Goal: Information Seeking & Learning: Check status

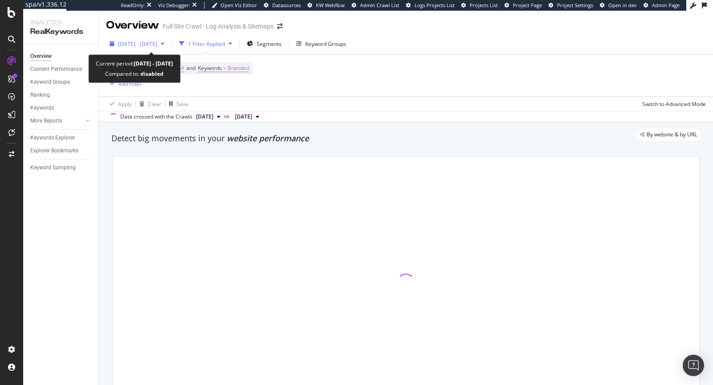
click at [157, 45] on span "[DATE] - [DATE]" at bounding box center [137, 44] width 39 height 8
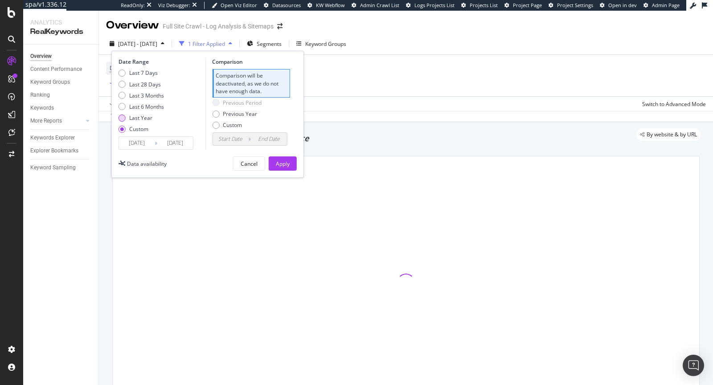
click at [148, 119] on div "Last Year" at bounding box center [140, 118] width 23 height 8
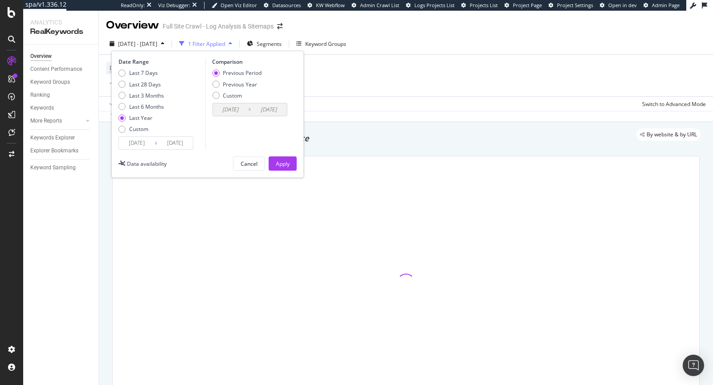
type input "[DATE]"
click at [140, 140] on input "[DATE]" at bounding box center [137, 143] width 36 height 12
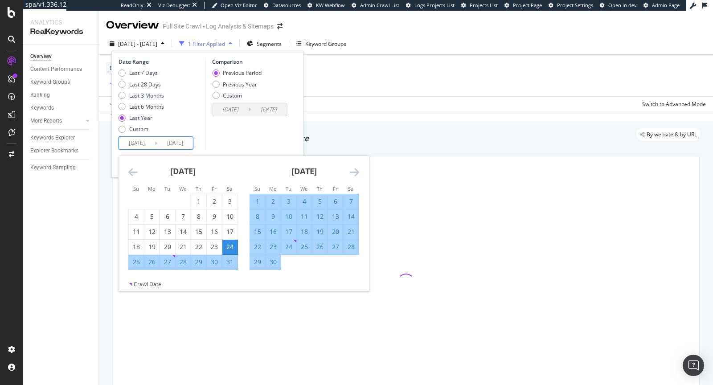
click at [132, 170] on icon "Move backward to switch to the previous month." at bounding box center [132, 172] width 9 height 11
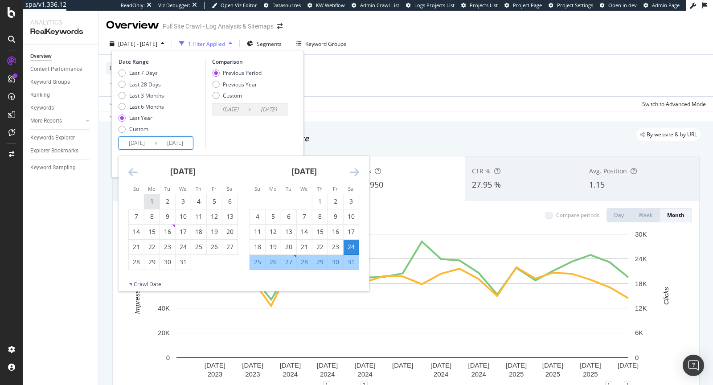
click at [150, 198] on div "1" at bounding box center [151, 201] width 15 height 9
type input "[DATE]"
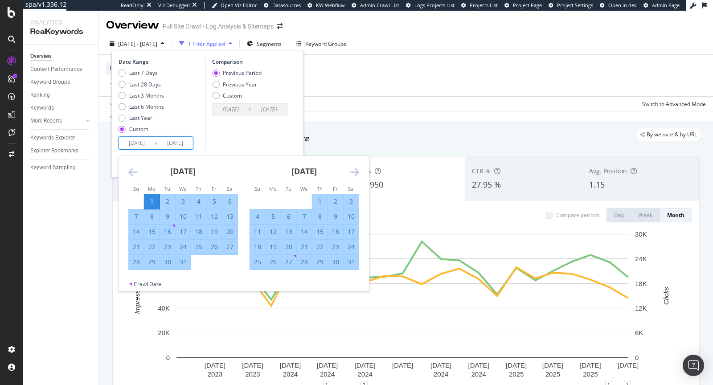
click at [178, 144] on input "[DATE]" at bounding box center [175, 143] width 36 height 12
click at [347, 174] on div "[DATE]" at bounding box center [305, 175] width 110 height 38
click at [350, 173] on icon "Move forward to switch to the next month." at bounding box center [354, 172] width 9 height 11
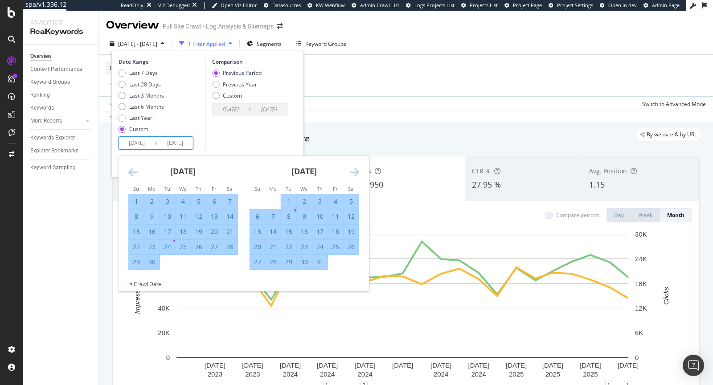
click at [350, 173] on icon "Move forward to switch to the next month." at bounding box center [354, 172] width 9 height 11
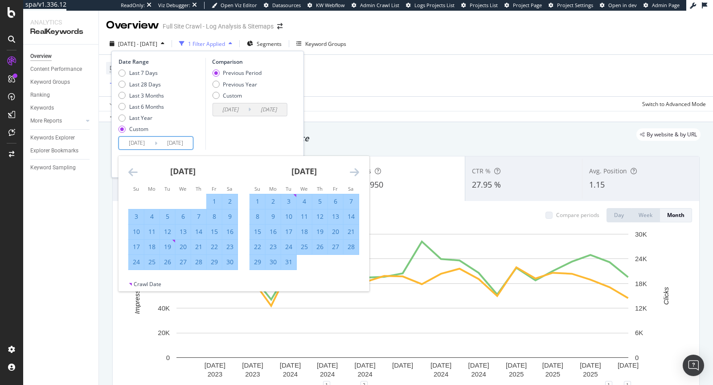
click at [350, 173] on icon "Move forward to switch to the next month." at bounding box center [354, 172] width 9 height 11
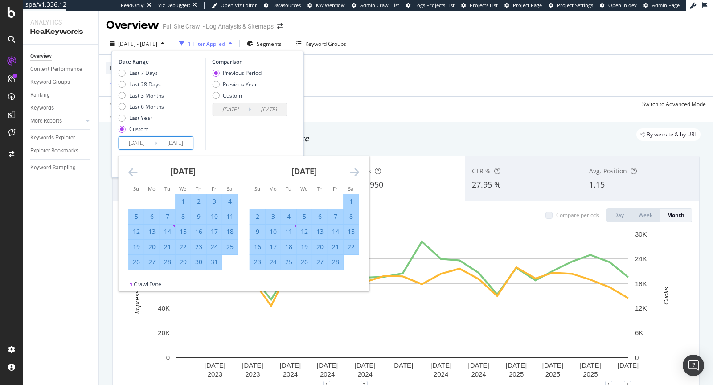
click at [350, 173] on icon "Move forward to switch to the next month." at bounding box center [354, 172] width 9 height 11
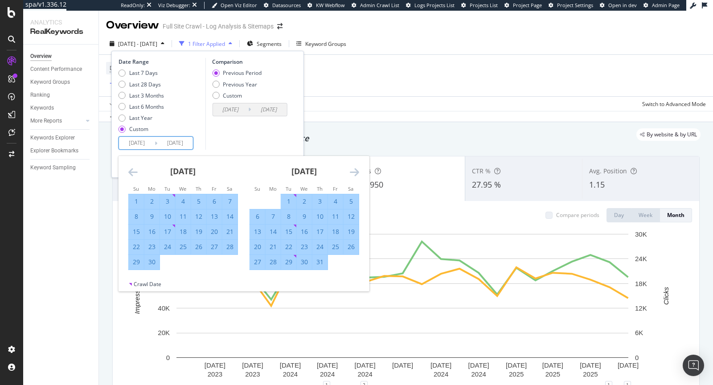
click at [154, 265] on div "30" at bounding box center [151, 262] width 15 height 9
type input "[DATE]"
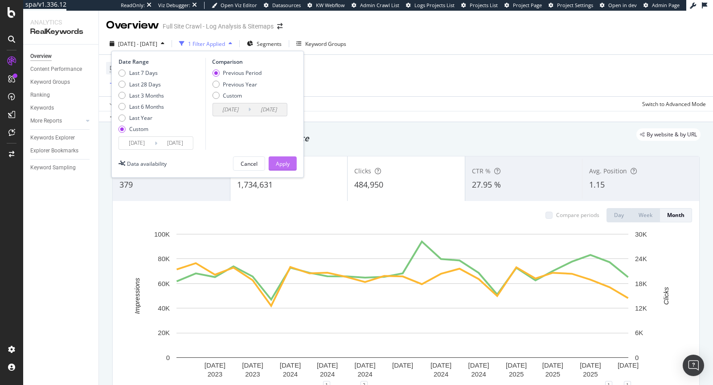
click at [270, 168] on button "Apply" at bounding box center [283, 164] width 28 height 14
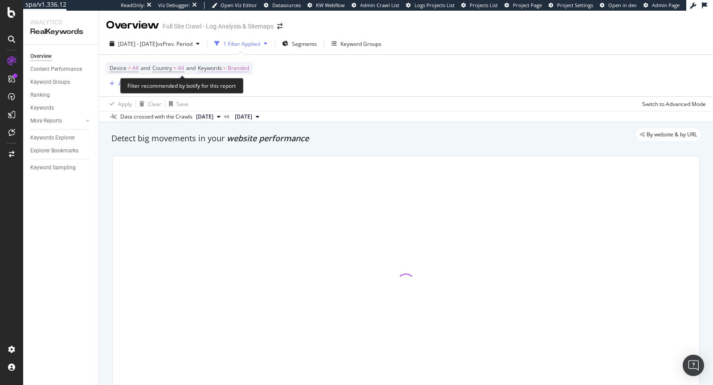
click at [243, 64] on span "Branded" at bounding box center [238, 68] width 21 height 12
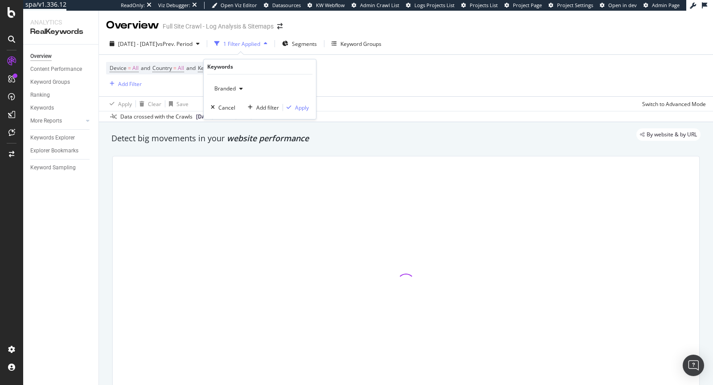
click at [222, 88] on span "Branded" at bounding box center [223, 89] width 25 height 8
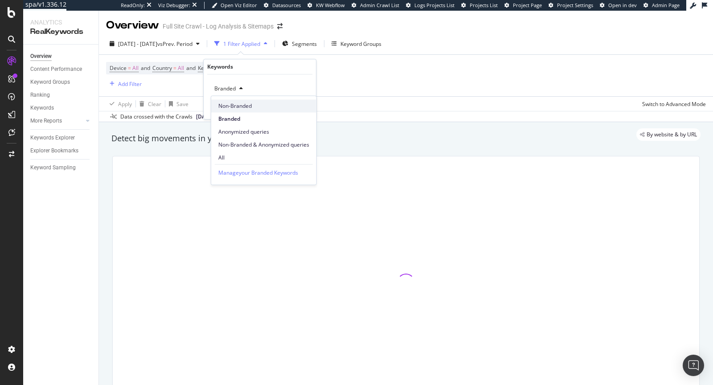
click at [234, 109] on span "Non-Branded" at bounding box center [263, 106] width 91 height 8
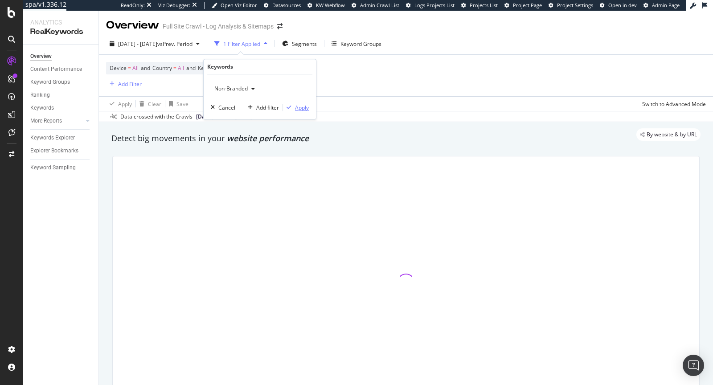
click at [308, 111] on div "Apply" at bounding box center [296, 107] width 26 height 8
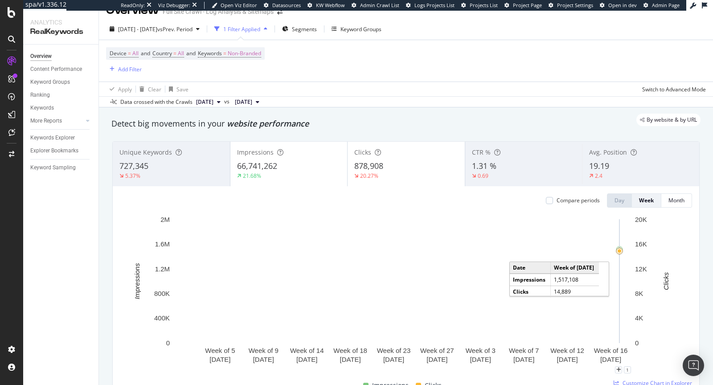
scroll to position [48, 0]
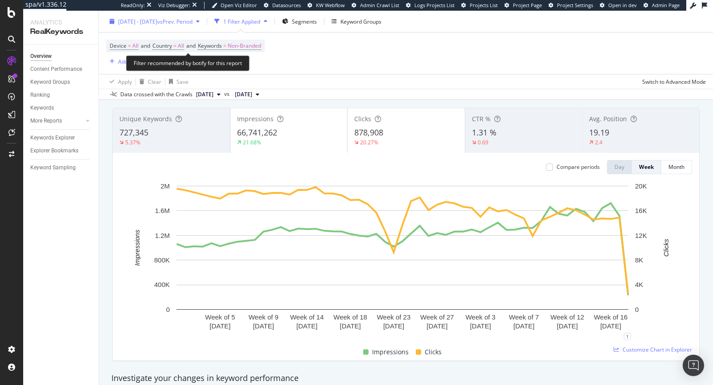
drag, startPoint x: 113, startPoint y: 41, endPoint x: 194, endPoint y: 25, distance: 82.7
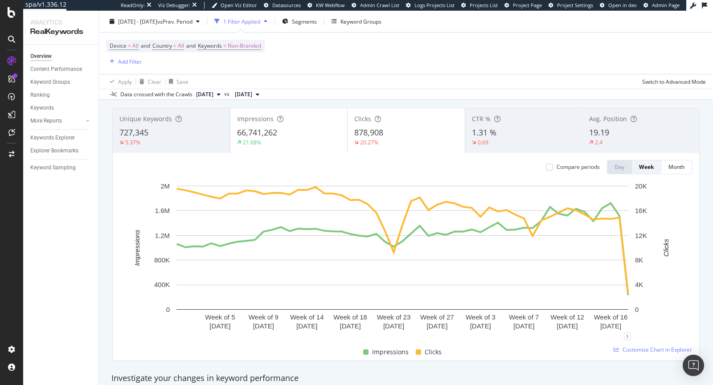
click at [299, 54] on div "Device = All and Country = All and Keywords = Non-Branded Add Filter" at bounding box center [406, 53] width 600 height 41
drag, startPoint x: 115, startPoint y: 41, endPoint x: 228, endPoint y: 51, distance: 113.6
click at [200, 51] on div "Current period: 2024 Jul. 1st - 2025 Jun. 30th Compared to: 2023 Jul. 2nd - 202…" at bounding box center [153, 46] width 92 height 29
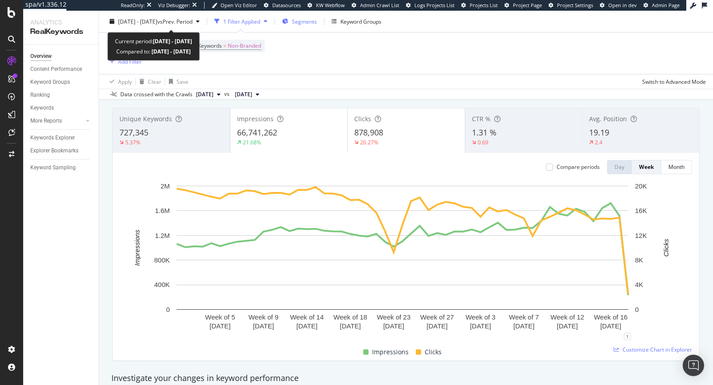
copy div "Current period: 2024 Jul. 1st - 2025 Jun. 30th Compared to: 2023 Jul. 2nd - 202…"
drag, startPoint x: 116, startPoint y: 40, endPoint x: 226, endPoint y: 53, distance: 110.4
click at [192, 53] on div "Current period: 2024 Jul. 1st - 2025 Jun. 30th Compared to: 2023 Jul. 2nd - 202…" at bounding box center [153, 46] width 77 height 21
copy div "Current period: 2024 Jul. 1st - 2025 Jun. 30th Compared to: 2023 Jul. 2nd - 202…"
